Goal: Register for event/course

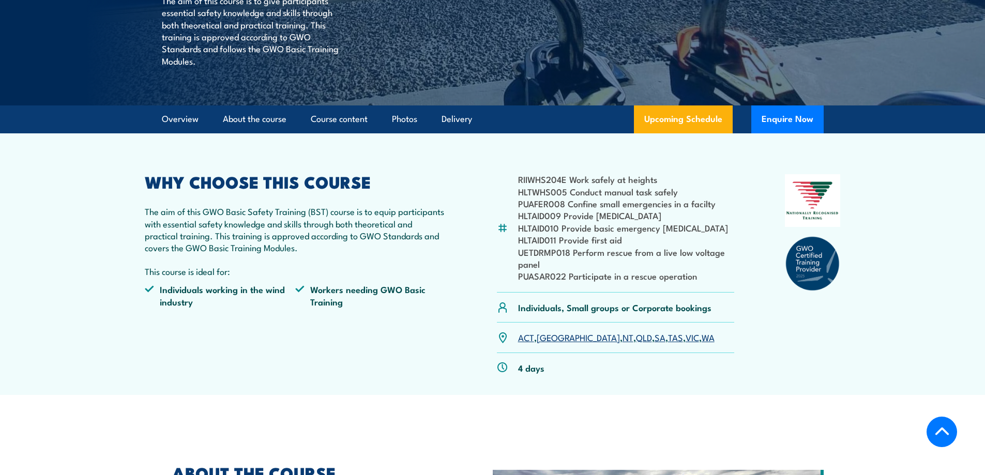
scroll to position [226, 0]
click at [545, 339] on link "[GEOGRAPHIC_DATA]" at bounding box center [578, 336] width 83 height 12
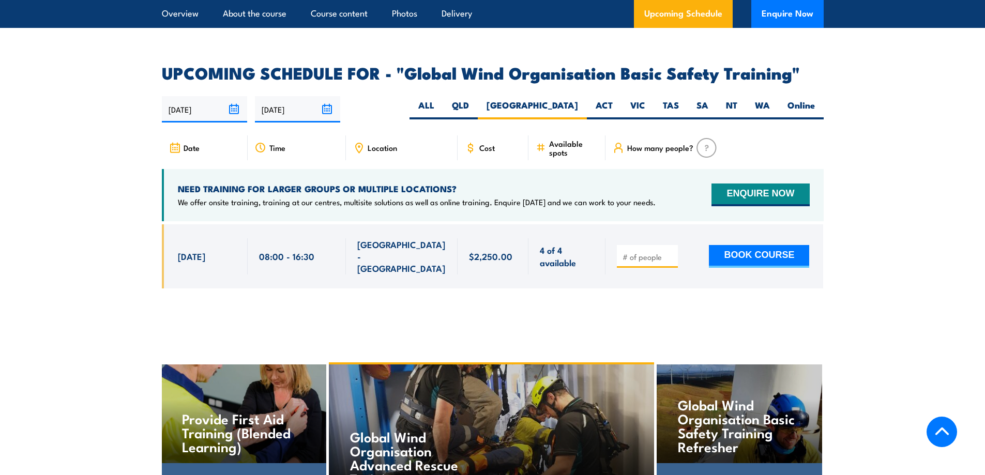
scroll to position [1639, 0]
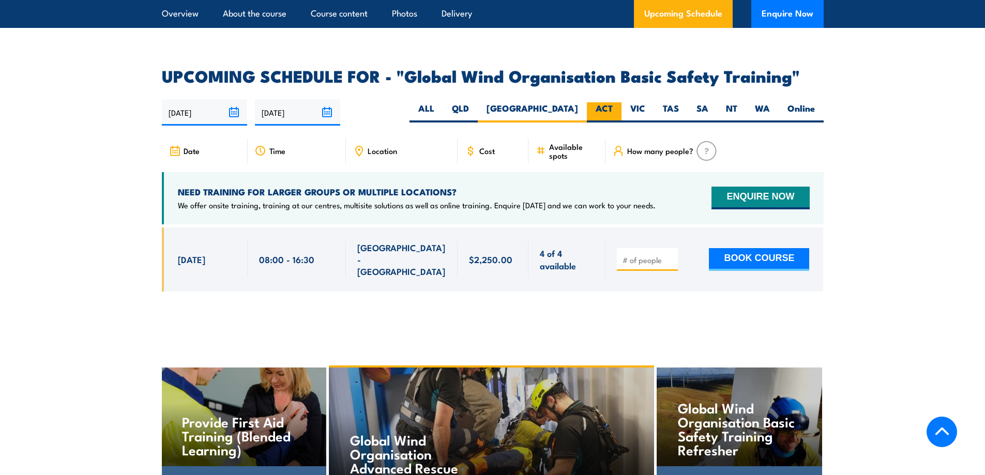
click at [605, 102] on label "ACT" at bounding box center [604, 112] width 35 height 20
click at [613, 102] on input "ACT" at bounding box center [616, 105] width 7 height 7
radio input "true"
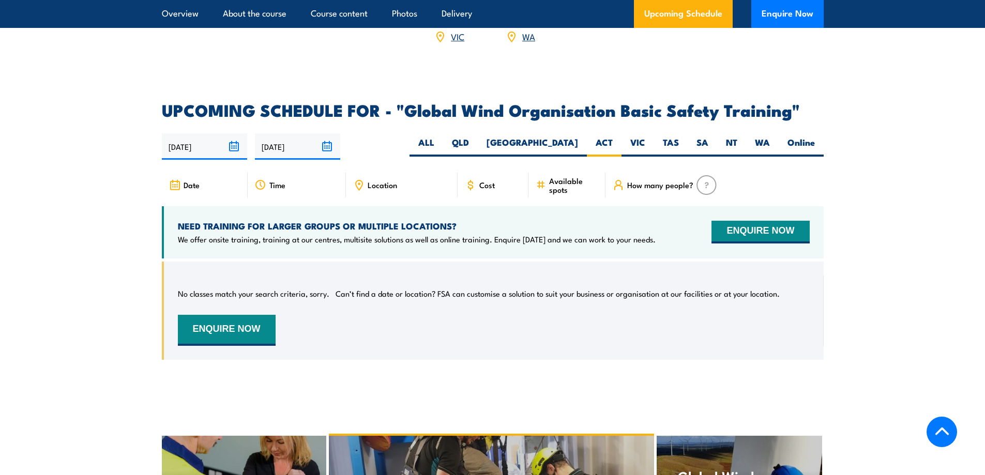
scroll to position [1604, 0]
click at [478, 137] on label "QLD" at bounding box center [460, 147] width 35 height 20
click at [476, 137] on input "QLD" at bounding box center [472, 140] width 7 height 7
radio input "true"
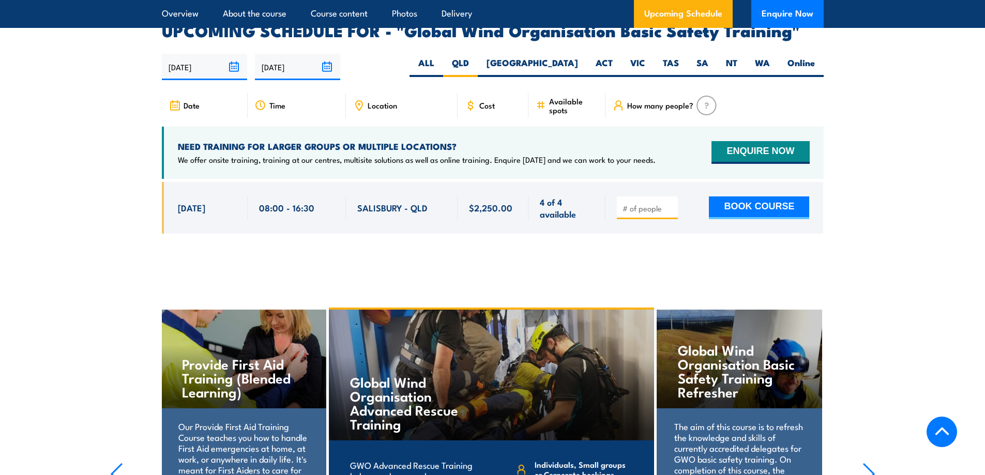
scroll to position [1692, 0]
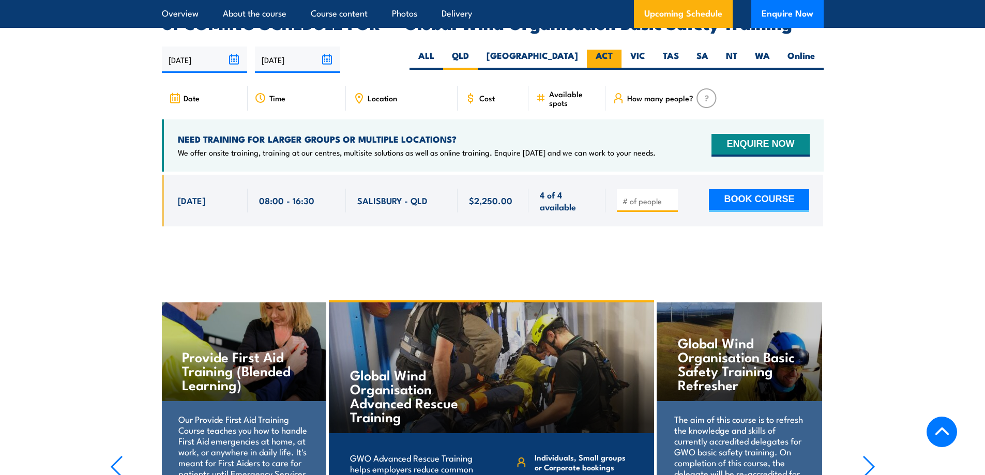
click at [605, 50] on label "ACT" at bounding box center [604, 60] width 35 height 20
click at [613, 50] on input "ACT" at bounding box center [616, 53] width 7 height 7
radio input "true"
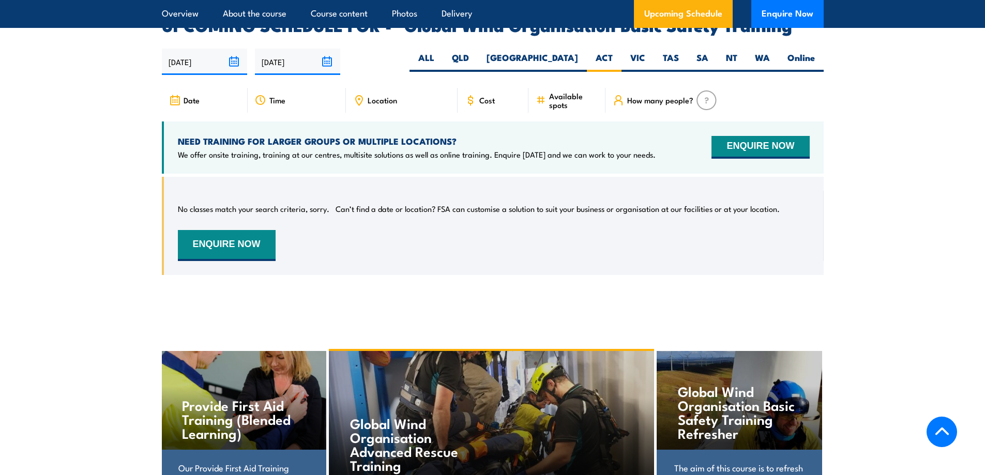
scroll to position [1692, 0]
